Goal: Task Accomplishment & Management: Manage account settings

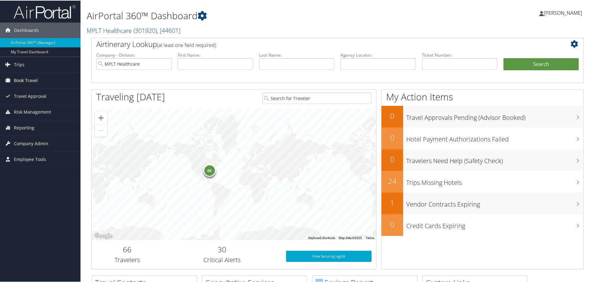
click at [30, 81] on span "Book Travel" at bounding box center [26, 79] width 24 height 15
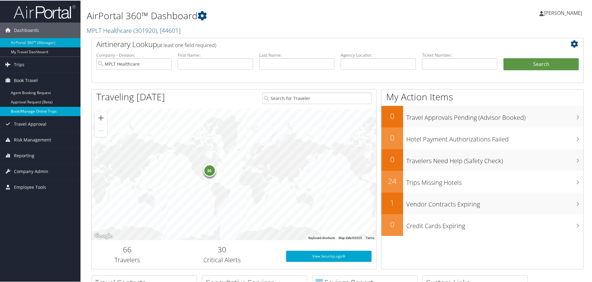
click at [48, 110] on link "Book/Manage Online Trips" at bounding box center [40, 110] width 80 height 9
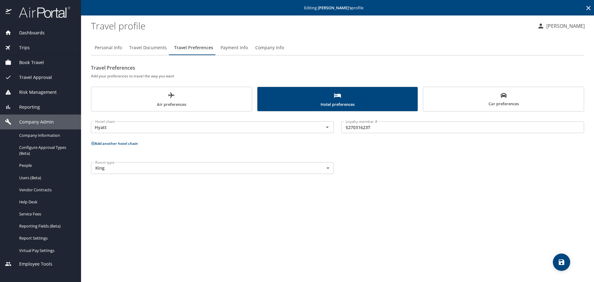
click at [590, 8] on icon at bounding box center [588, 7] width 7 height 7
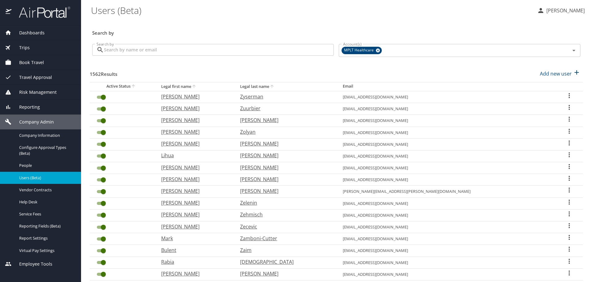
click at [318, 48] on input "Search by" at bounding box center [219, 50] width 230 height 12
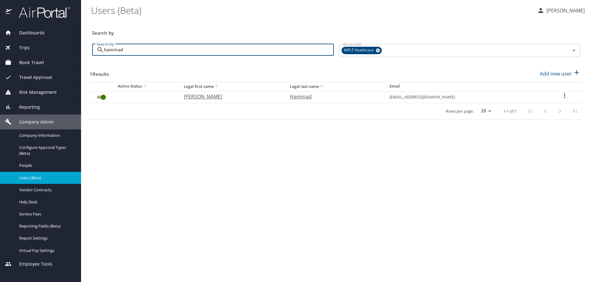
type input "hammad"
click at [192, 101] on th "Ahmad" at bounding box center [232, 97] width 106 height 12
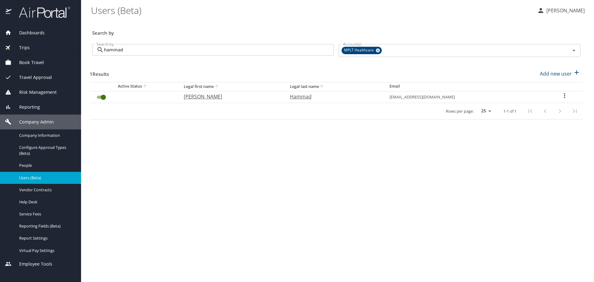
click at [193, 100] on p "Ahmad" at bounding box center [231, 96] width 94 height 7
select select "US"
